Goal: Ask a question: Seek information or help from site administrators or community

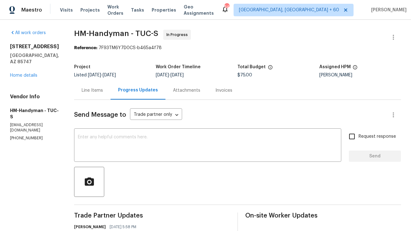
click at [94, 92] on div "Line Items" at bounding box center [92, 91] width 21 height 6
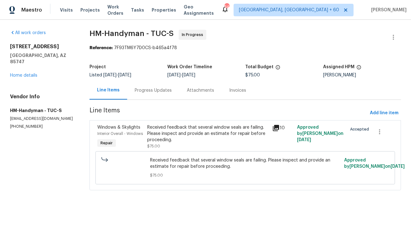
click at [160, 92] on div "Progress Updates" at bounding box center [153, 91] width 37 height 6
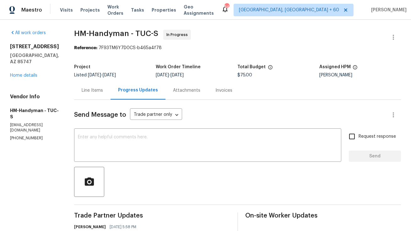
click at [102, 91] on div "Line Items" at bounding box center [92, 91] width 21 height 6
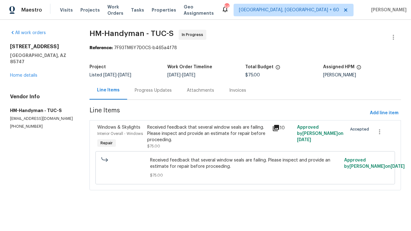
click at [178, 126] on div "Received feedback that several window seals are failing. Please inspect and pro…" at bounding box center [207, 134] width 121 height 19
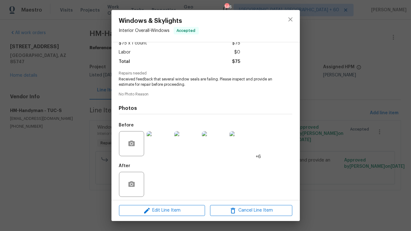
scroll to position [42, 0]
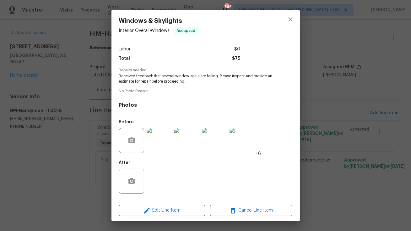
click at [164, 146] on img at bounding box center [158, 140] width 25 height 25
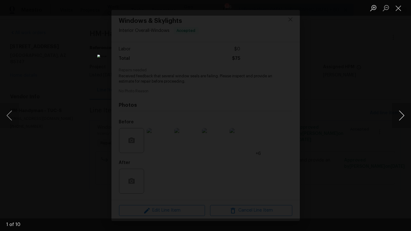
click at [400, 114] on button "Next image" at bounding box center [401, 115] width 19 height 25
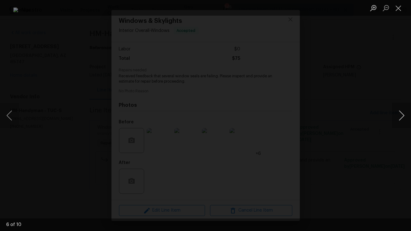
click at [400, 114] on button "Next image" at bounding box center [401, 115] width 19 height 25
click at [401, 10] on button "Close lightbox" at bounding box center [398, 8] width 13 height 11
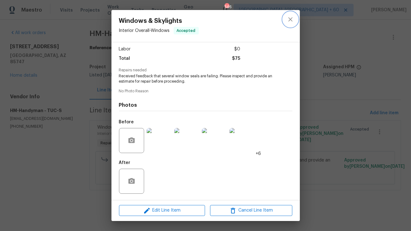
click at [288, 18] on icon "close" at bounding box center [290, 20] width 8 height 8
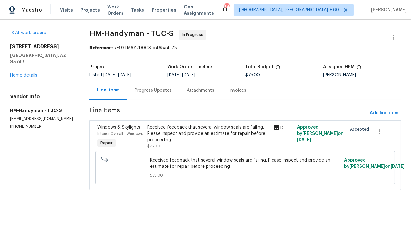
click at [152, 88] on div "Progress Updates" at bounding box center [153, 91] width 37 height 6
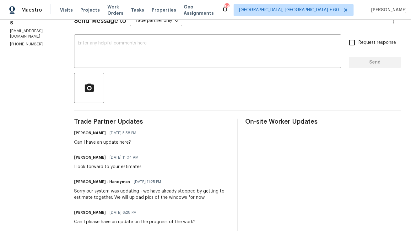
scroll to position [95, 0]
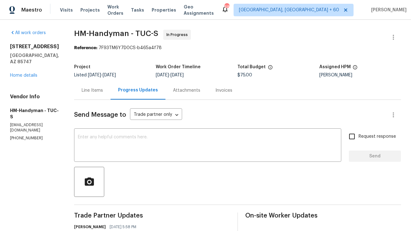
click at [184, 87] on div "Attachments" at bounding box center [186, 90] width 42 height 19
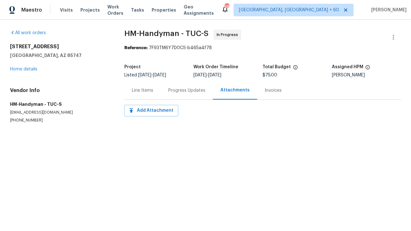
click at [181, 87] on div "Progress Updates" at bounding box center [187, 90] width 52 height 19
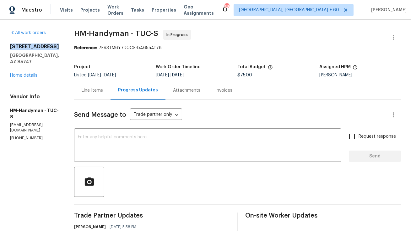
copy h2 "8429 S Burien Rd"
drag, startPoint x: 11, startPoint y: 44, endPoint x: 58, endPoint y: 45, distance: 47.4
click at [58, 45] on h2 "8429 S Burien Rd" at bounding box center [34, 47] width 49 height 6
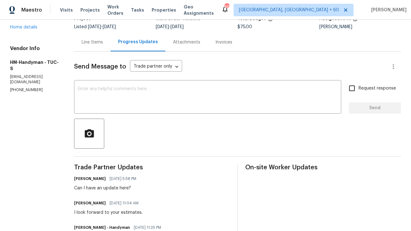
scroll to position [28, 0]
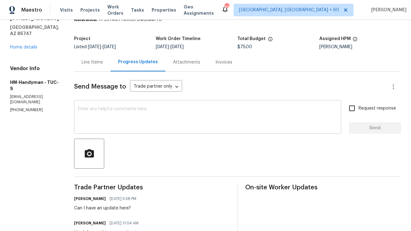
click at [149, 121] on textarea at bounding box center [207, 118] width 259 height 22
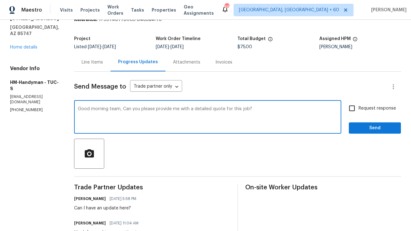
type textarea "Good morning team, Can you please provide me with a detailed quote for this job?"
click at [360, 110] on span "Request response" at bounding box center [376, 108] width 37 height 7
click at [358, 110] on input "Request response" at bounding box center [351, 108] width 13 height 13
checkbox input "true"
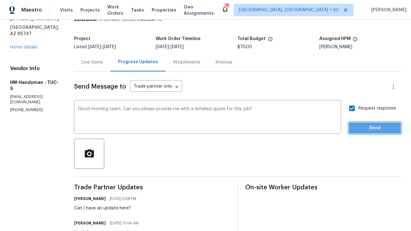
click at [369, 127] on span "Send" at bounding box center [374, 129] width 42 height 8
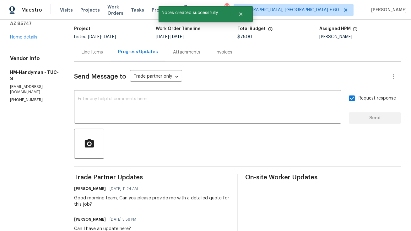
scroll to position [0, 0]
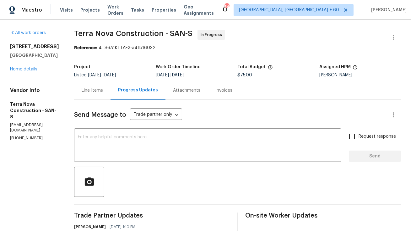
click at [110, 95] on div "Line Items" at bounding box center [92, 90] width 36 height 19
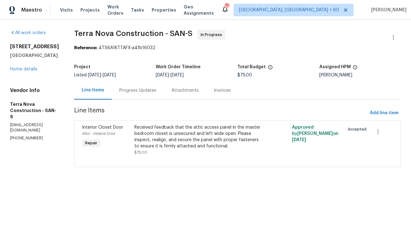
click at [140, 91] on div "Progress Updates" at bounding box center [137, 91] width 37 height 6
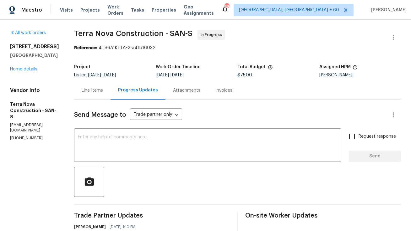
copy h2 "2644 La Costa Ave"
drag, startPoint x: 10, startPoint y: 47, endPoint x: 66, endPoint y: 47, distance: 55.5
click at [59, 47] on h2 "[STREET_ADDRESS]" at bounding box center [34, 47] width 49 height 6
click at [103, 92] on div "Line Items" at bounding box center [92, 91] width 21 height 6
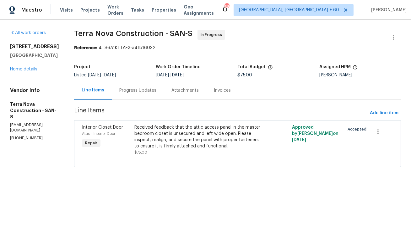
click at [164, 94] on div "Progress Updates" at bounding box center [138, 90] width 52 height 19
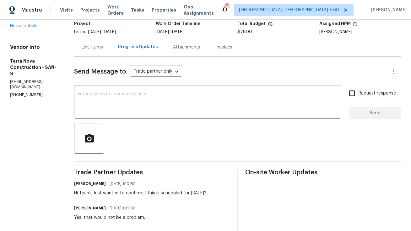
scroll to position [6, 0]
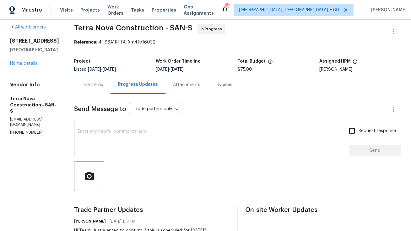
click at [103, 84] on div "Line Items" at bounding box center [92, 85] width 21 height 6
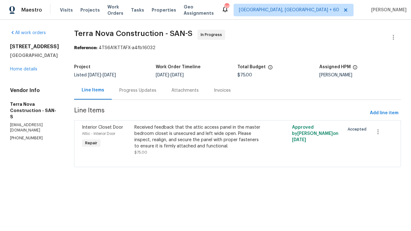
click at [150, 93] on div "Progress Updates" at bounding box center [137, 91] width 37 height 6
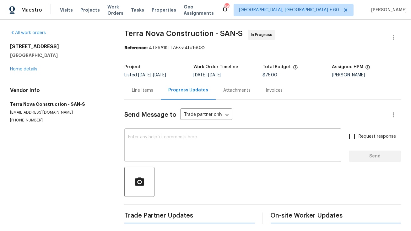
click at [140, 143] on textarea at bounding box center [232, 146] width 209 height 22
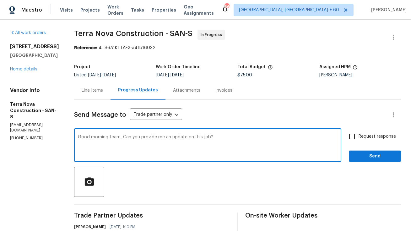
type textarea "Good morning team, Can you provide me an update on this job?"
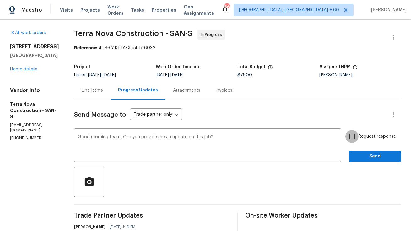
click at [358, 134] on input "Request response" at bounding box center [351, 136] width 13 height 13
checkbox input "true"
click at [370, 160] on span "Send" at bounding box center [374, 157] width 42 height 8
